Goal: Task Accomplishment & Management: Use online tool/utility

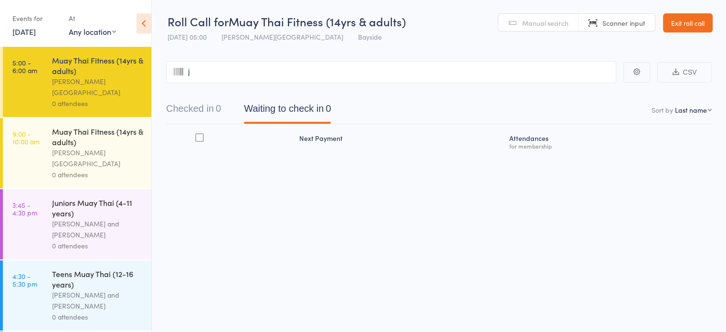
type input "ja"
type input "cq"
click at [534, 22] on span "Manual search" at bounding box center [545, 23] width 46 height 10
click at [357, 70] on input "search" at bounding box center [391, 72] width 450 height 22
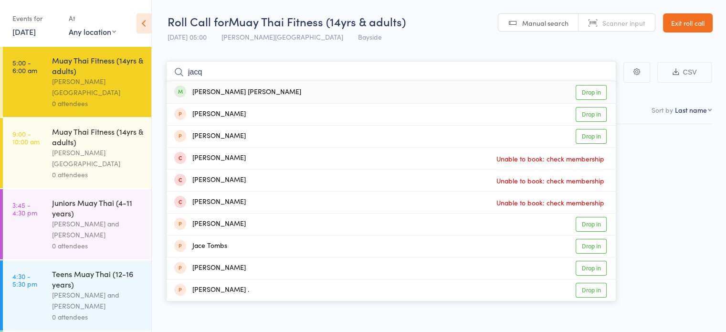
type input "jacq"
click at [588, 93] on link "Drop in" at bounding box center [590, 92] width 31 height 15
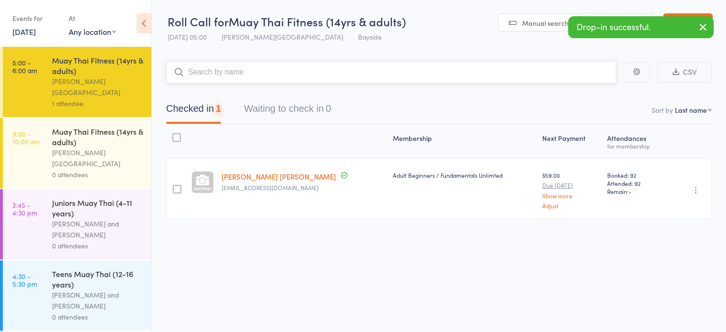
click at [267, 73] on input "search" at bounding box center [391, 72] width 450 height 22
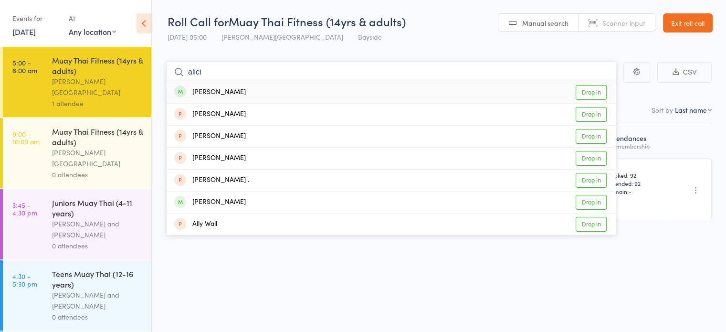
type input "alici"
click at [582, 95] on link "Drop in" at bounding box center [590, 92] width 31 height 15
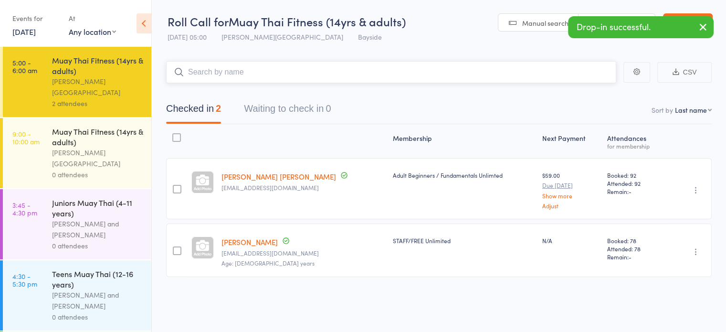
click at [410, 73] on input "search" at bounding box center [391, 72] width 450 height 22
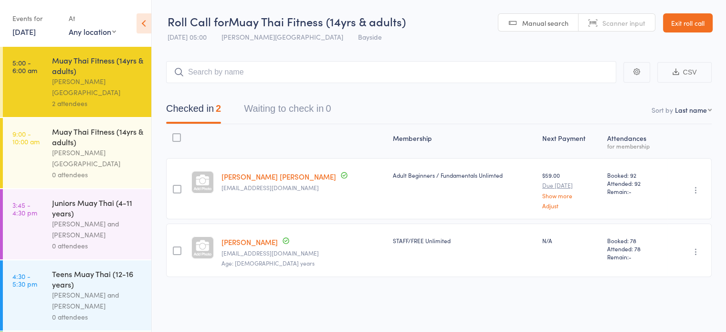
click at [525, 29] on link "Manual search" at bounding box center [538, 23] width 80 height 18
type input "0241"
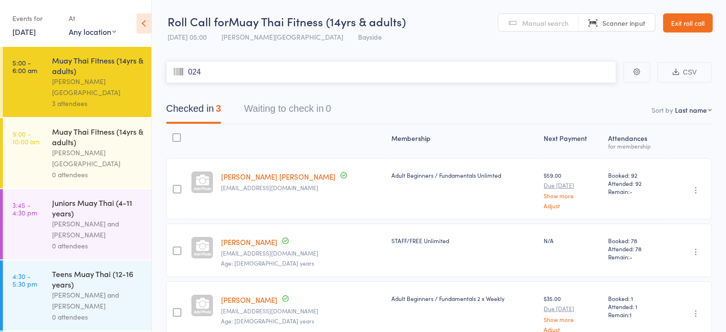
type input "0247"
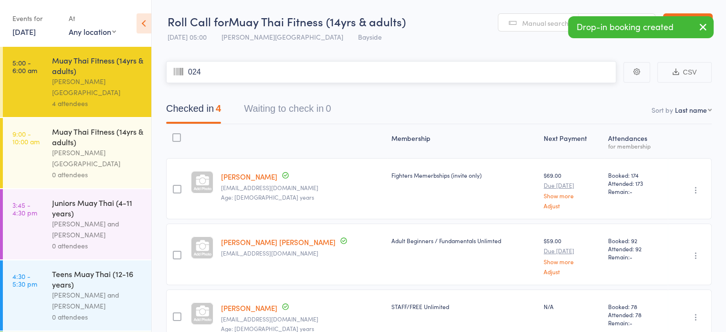
type input "0243"
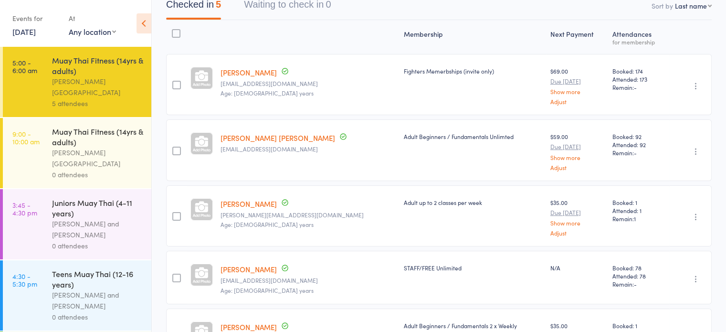
scroll to position [104, 0]
